Goal: Task Accomplishment & Management: Use online tool/utility

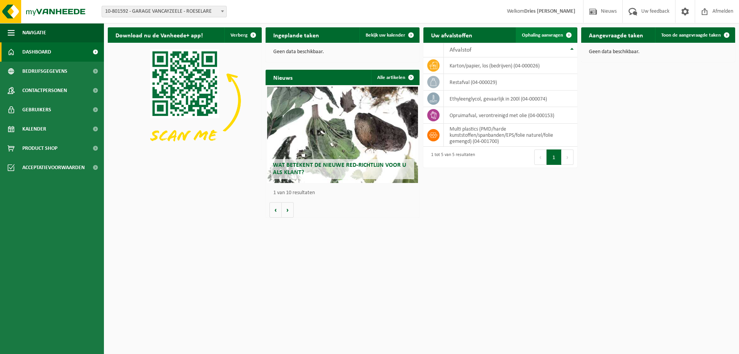
click at [543, 36] on span "Ophaling aanvragen" at bounding box center [542, 35] width 41 height 5
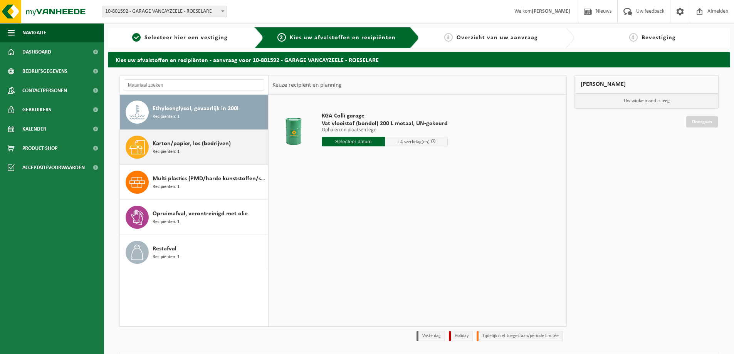
click at [197, 147] on span "Karton/papier, los (bedrijven)" at bounding box center [191, 143] width 78 height 9
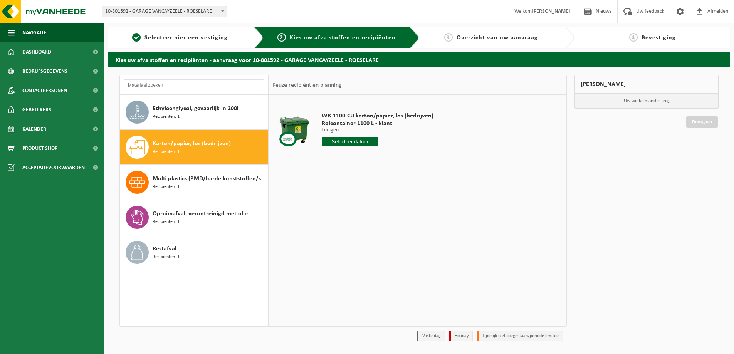
click at [350, 142] on input "text" at bounding box center [350, 142] width 56 height 10
click at [410, 158] on icon at bounding box center [409, 159] width 12 height 12
click at [330, 186] on div "1" at bounding box center [328, 185] width 13 height 12
type input "Van 2025-09-01"
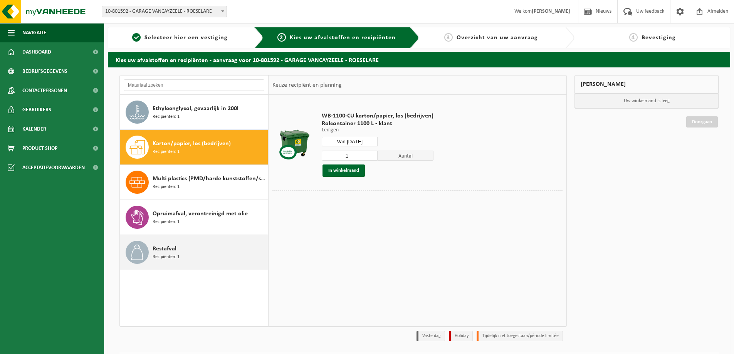
click at [174, 249] on span "Restafval" at bounding box center [164, 248] width 24 height 9
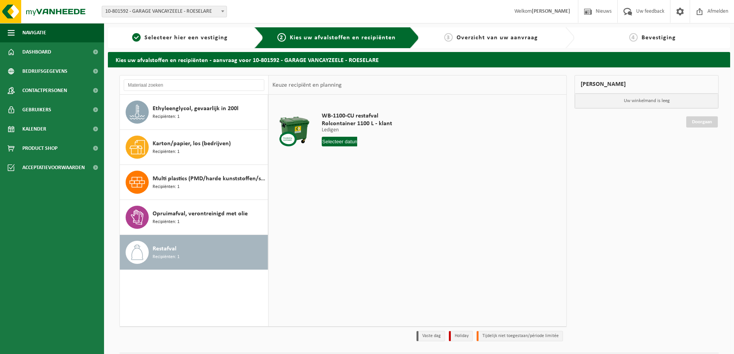
click at [343, 143] on input "text" at bounding box center [339, 142] width 35 height 10
click at [407, 158] on icon at bounding box center [409, 159] width 12 height 12
click at [326, 183] on div "1" at bounding box center [328, 185] width 13 height 12
type input "Van 2025-09-01"
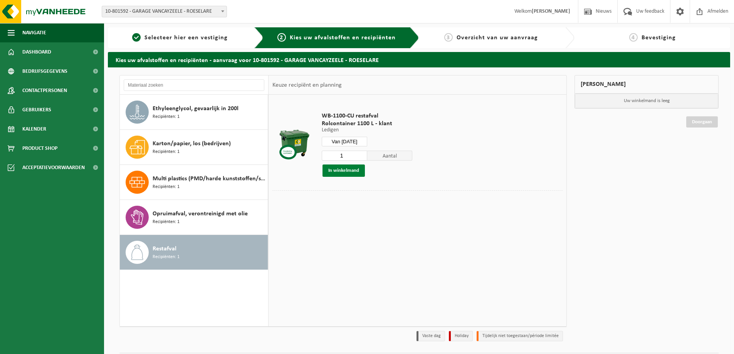
click at [352, 174] on button "In winkelmand" at bounding box center [343, 170] width 42 height 12
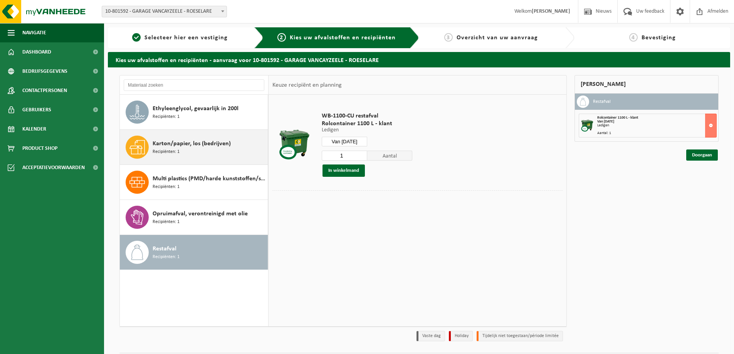
click at [186, 141] on span "Karton/papier, los (bedrijven)" at bounding box center [191, 143] width 78 height 9
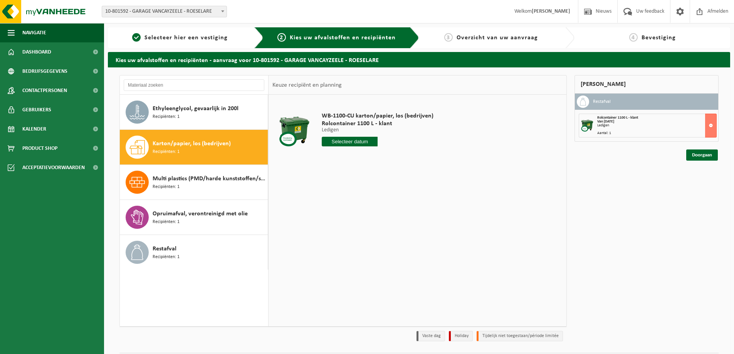
click at [365, 142] on input "text" at bounding box center [350, 142] width 56 height 10
click at [409, 156] on icon at bounding box center [409, 159] width 12 height 12
click at [331, 184] on div "1" at bounding box center [328, 185] width 13 height 12
type input "Van 2025-09-01"
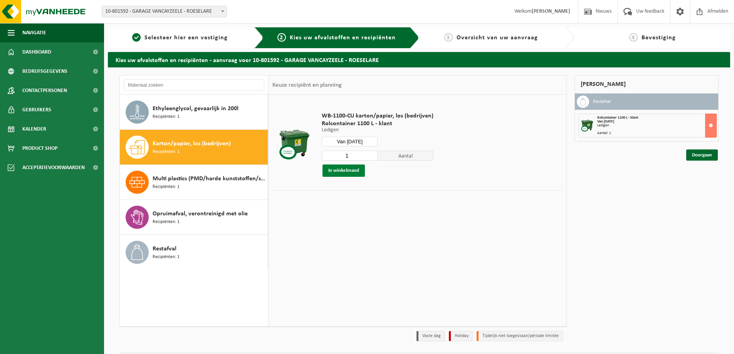
click at [350, 170] on button "In winkelmand" at bounding box center [343, 170] width 42 height 12
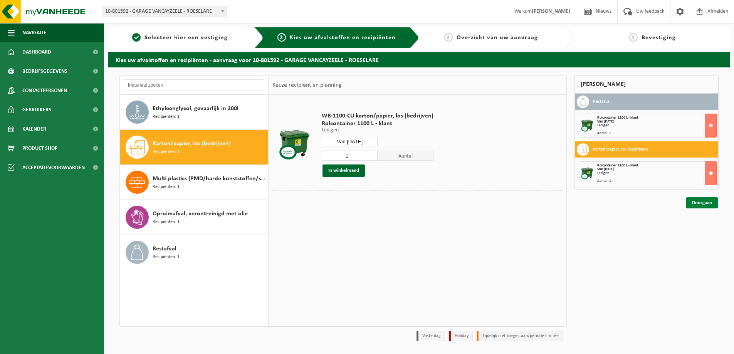
click at [693, 201] on link "Doorgaan" at bounding box center [702, 202] width 32 height 11
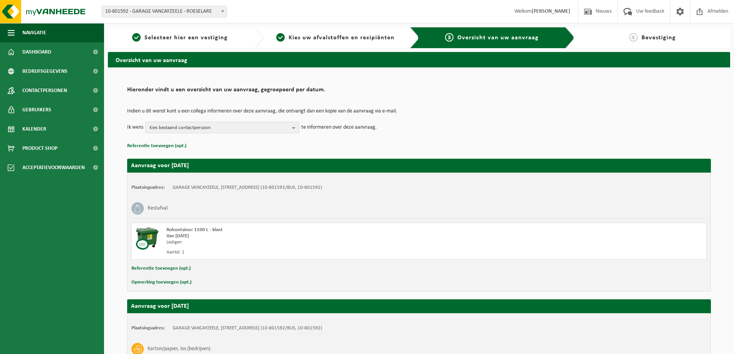
scroll to position [117, 0]
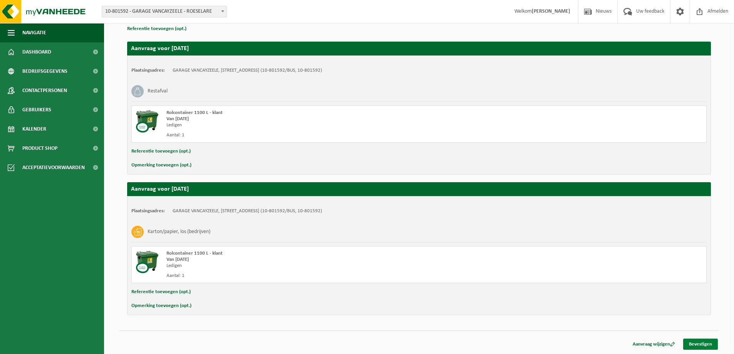
click at [710, 345] on link "Bevestigen" at bounding box center [700, 343] width 35 height 11
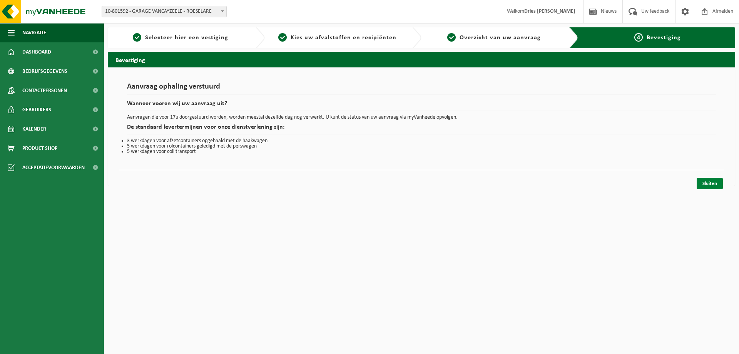
click at [703, 184] on link "Sluiten" at bounding box center [710, 183] width 26 height 11
